Goal: Find specific page/section: Find specific page/section

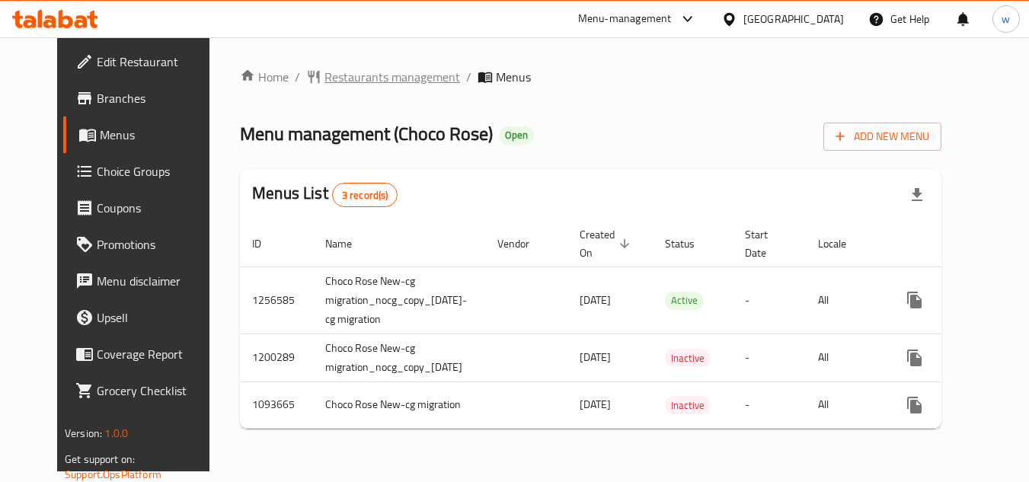
click at [329, 75] on span "Restaurants management" at bounding box center [393, 77] width 136 height 18
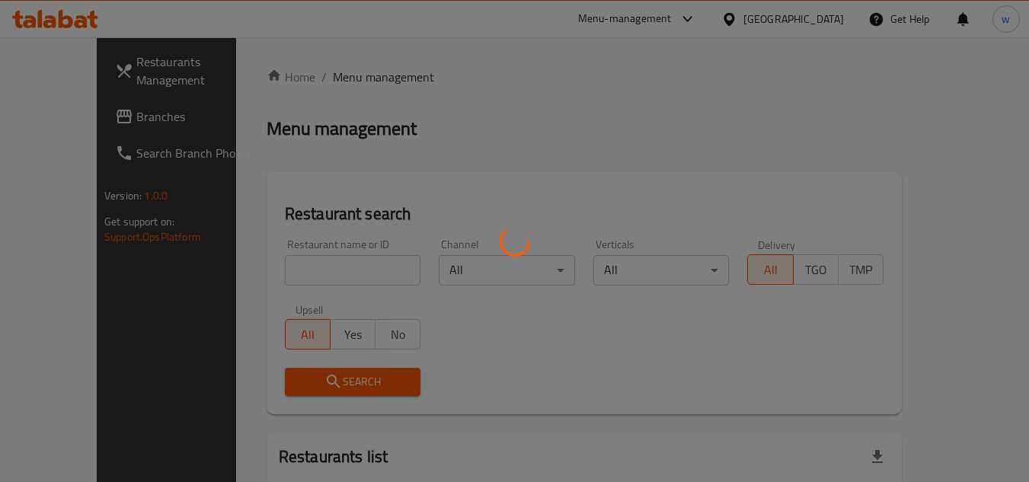
click at [348, 268] on div at bounding box center [514, 241] width 1029 height 482
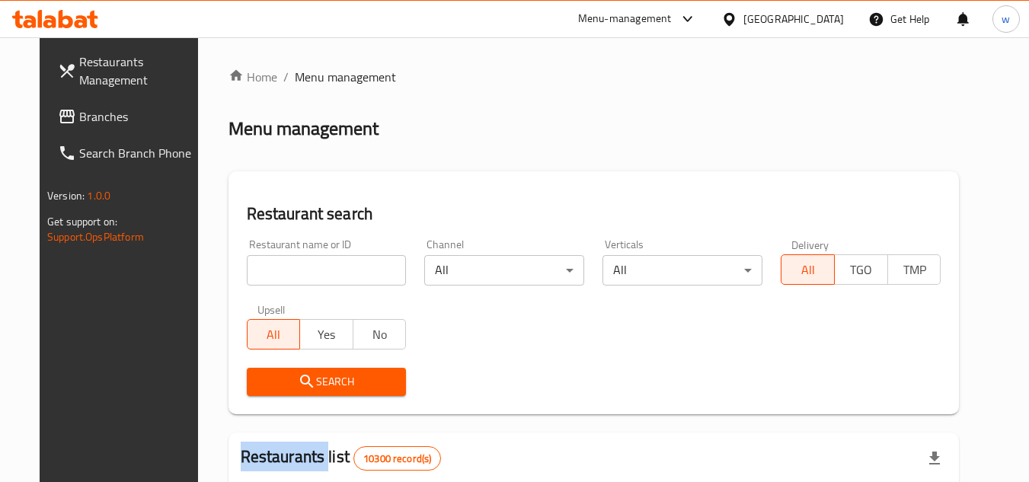
click at [348, 268] on div at bounding box center [514, 241] width 1029 height 482
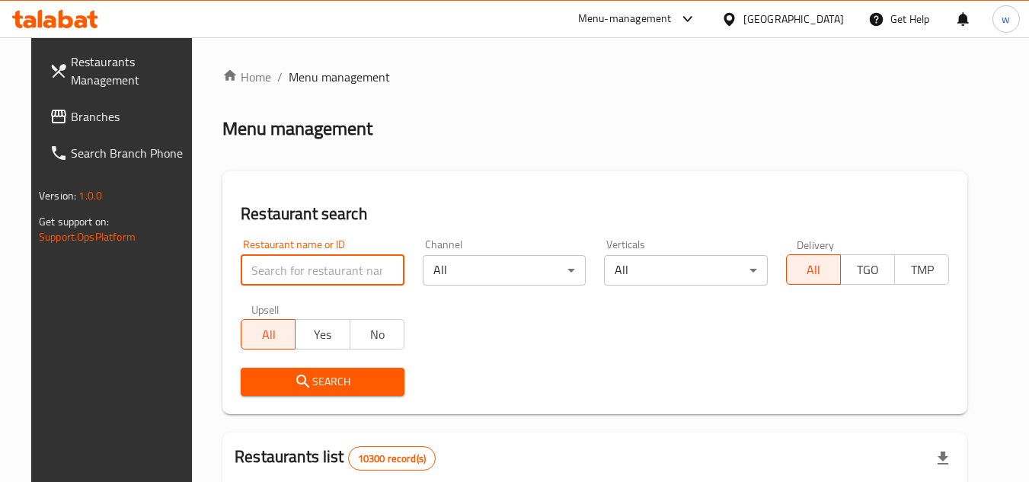
click at [348, 268] on input "search" at bounding box center [323, 270] width 164 height 30
paste input "21105"
type input "21105"
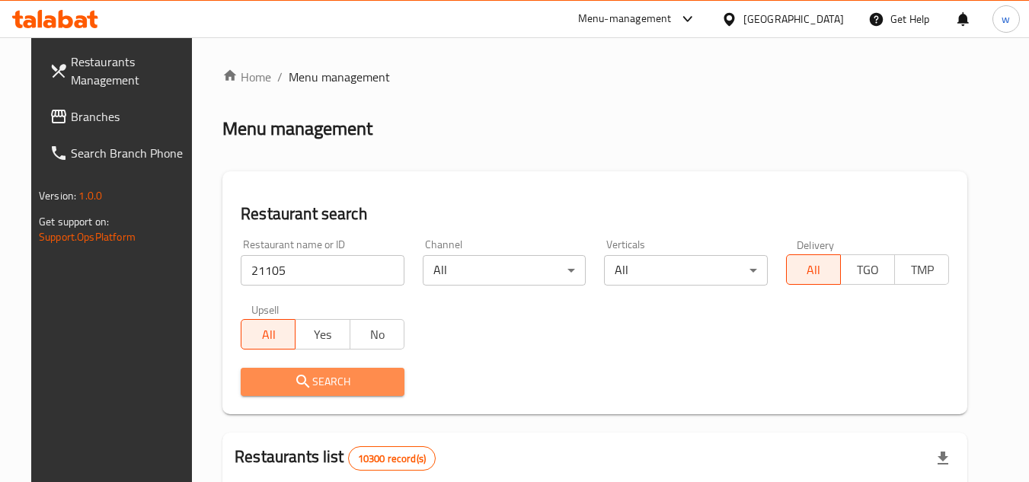
click at [325, 390] on span "Search" at bounding box center [322, 382] width 139 height 19
click at [326, 389] on div at bounding box center [514, 241] width 1029 height 482
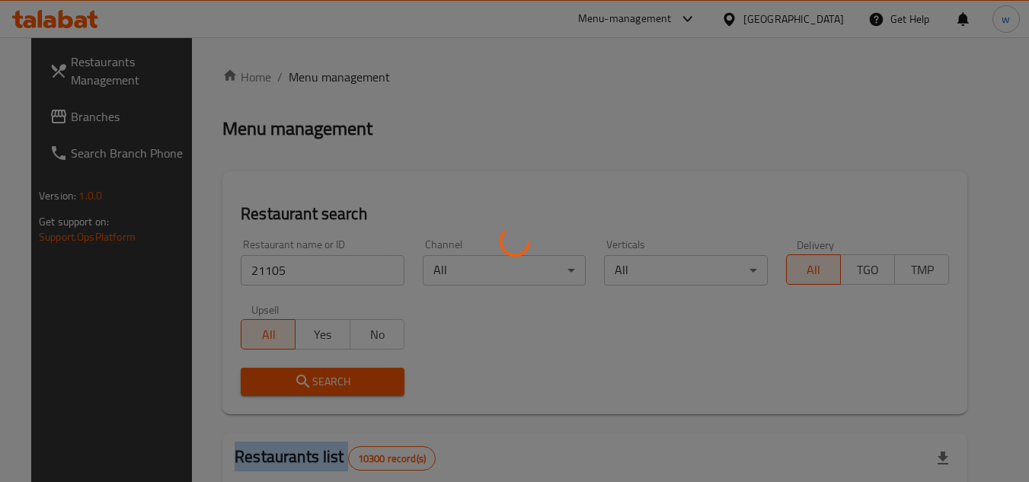
scroll to position [184, 0]
